Goal: Navigation & Orientation: Understand site structure

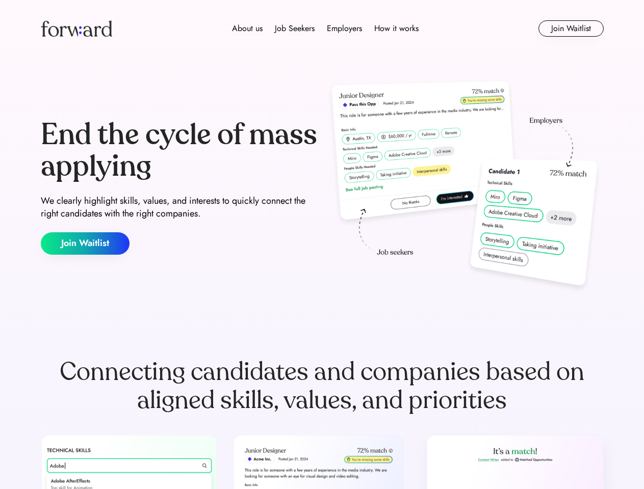
click at [322, 245] on div "End the cycle of mass applying We clearly highlight skills, values, and interes…" at bounding box center [322, 186] width 563 height 219
click at [322, 29] on div "About us Job Seekers Employers How it works" at bounding box center [325, 28] width 402 height 12
click at [76, 29] on img at bounding box center [76, 28] width 71 height 16
click at [325, 29] on div "About us Job Seekers Employers How it works" at bounding box center [325, 28] width 402 height 12
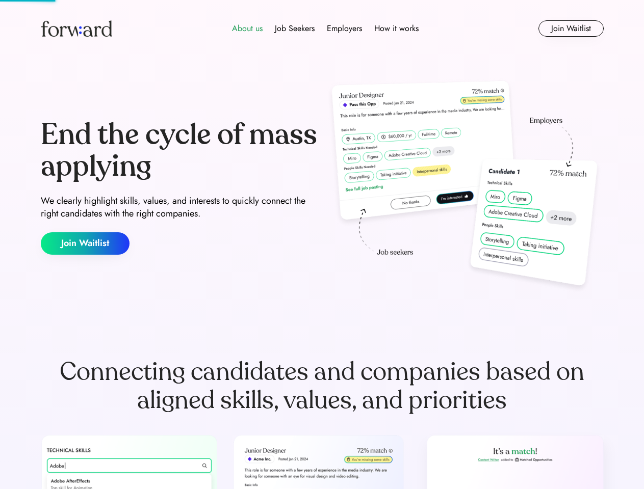
click at [247, 29] on div "About us" at bounding box center [247, 28] width 31 height 12
click at [295, 29] on div "Job Seekers" at bounding box center [295, 28] width 40 height 12
click at [344, 29] on div "Employers" at bounding box center [344, 28] width 35 height 12
click at [395, 29] on div "How it works" at bounding box center [396, 28] width 44 height 12
click at [570, 29] on button "Join Waitlist" at bounding box center [570, 28] width 65 height 16
